Goal: Task Accomplishment & Management: Manage account settings

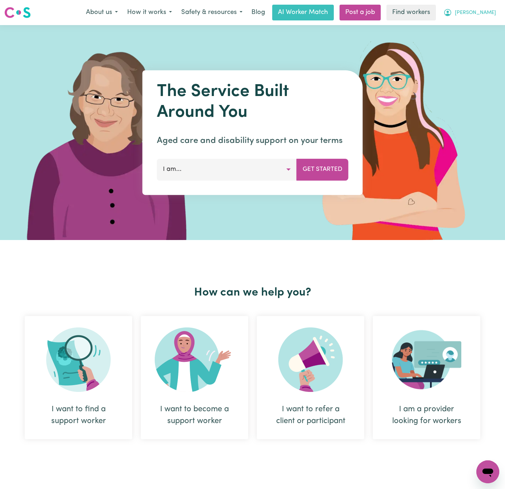
click at [489, 14] on span "[PERSON_NAME]" at bounding box center [475, 13] width 41 height 8
click at [483, 41] on link "Logout" at bounding box center [472, 41] width 57 height 14
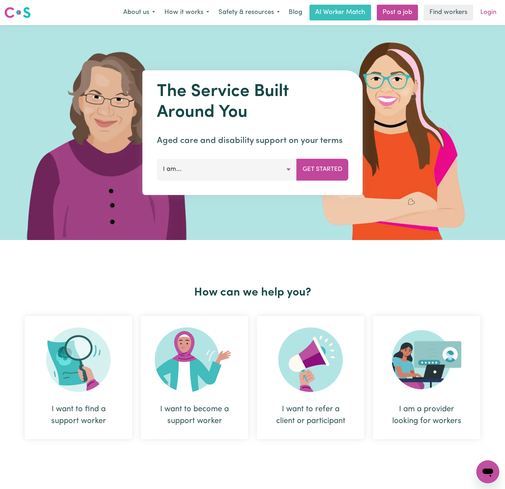
click at [484, 11] on link "Login" at bounding box center [488, 13] width 25 height 16
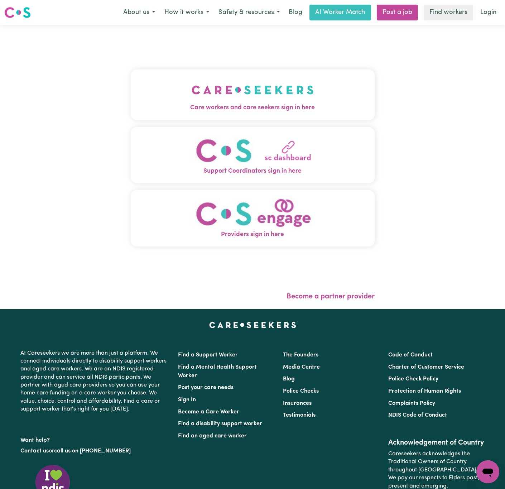
click at [212, 86] on img "Care workers and care seekers sign in here" at bounding box center [253, 90] width 122 height 27
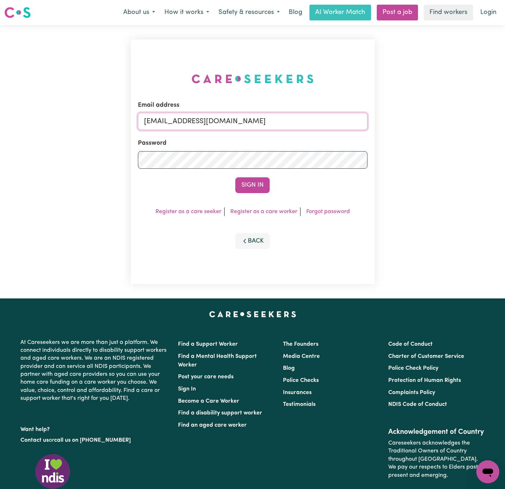
drag, startPoint x: 183, startPoint y: 118, endPoint x: 530, endPoint y: 133, distance: 347.7
click at [505, 133] on html "Menu About us How it works Safety & resources Blog AI Worker Match Post a job F…" at bounding box center [252, 295] width 505 height 591
paste input "[EMAIL_ADDRESS][DOMAIN_NAME]"
type input "superuser~[EMAIL_ADDRESS][DOMAIN_NAME]"
click at [236, 177] on button "Sign In" at bounding box center [253, 185] width 34 height 16
